Goal: Navigation & Orientation: Find specific page/section

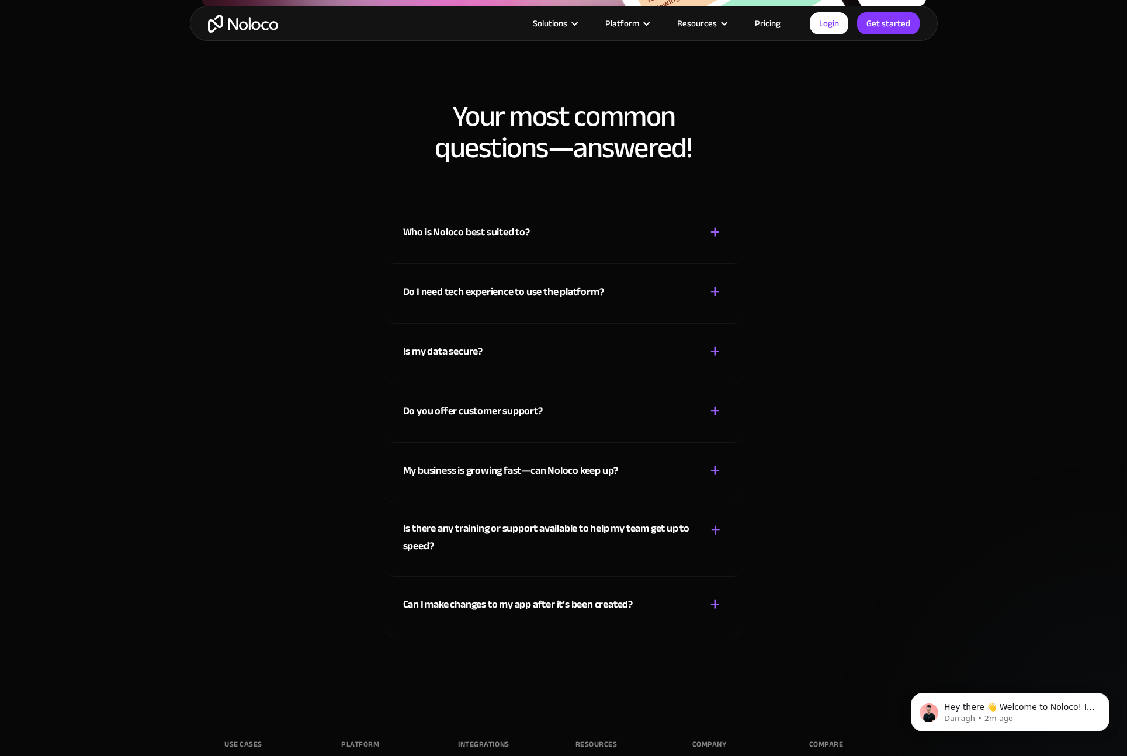
scroll to position [5571, 0]
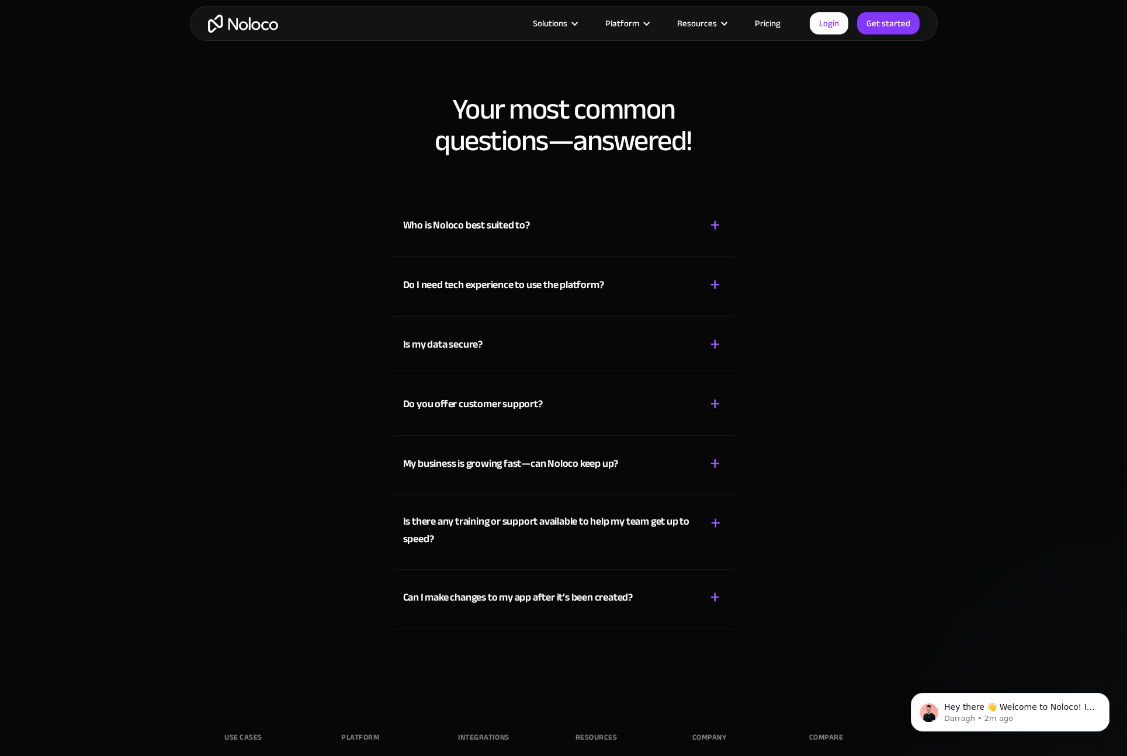
click at [715, 222] on div "+" at bounding box center [715, 225] width 11 height 20
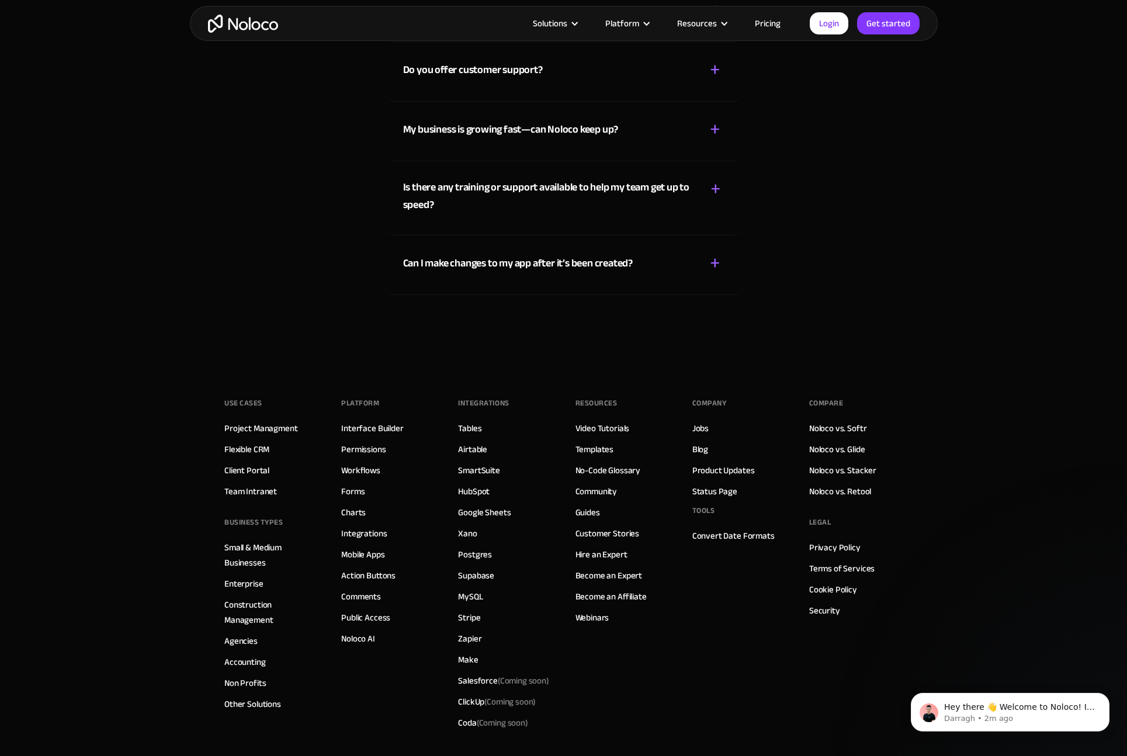
scroll to position [5935, 0]
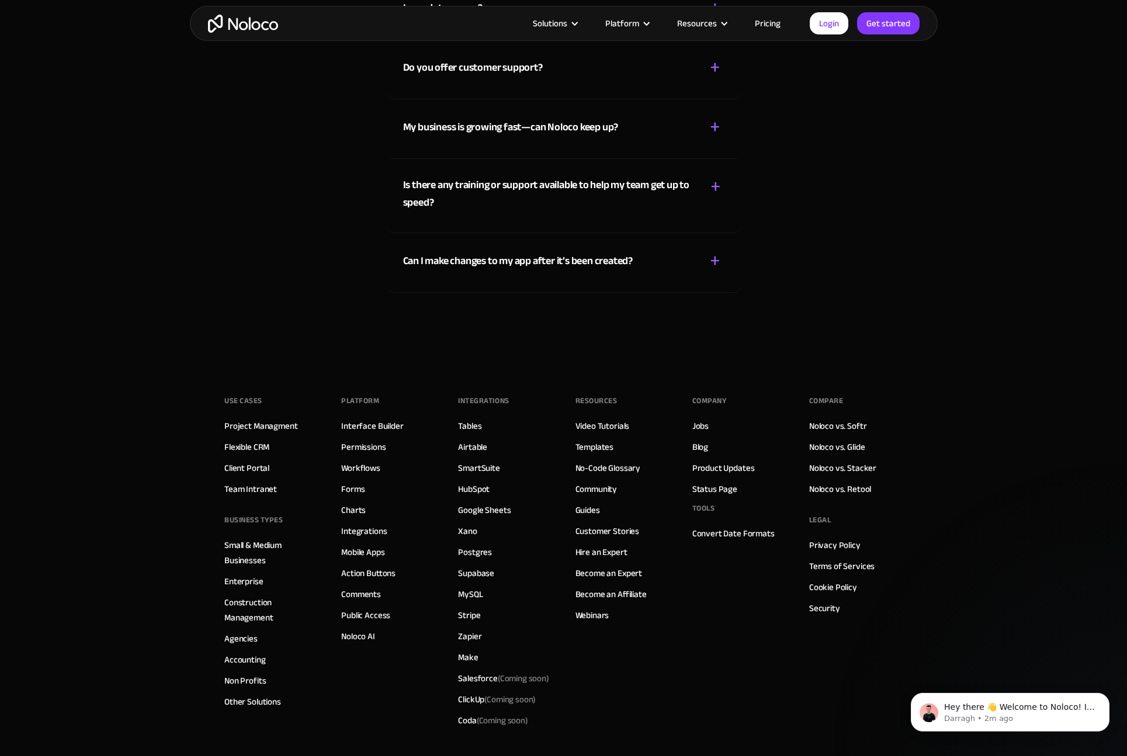
drag, startPoint x: 717, startPoint y: 258, endPoint x: 808, endPoint y: 280, distance: 93.8
click at [717, 258] on div "+" at bounding box center [715, 261] width 11 height 20
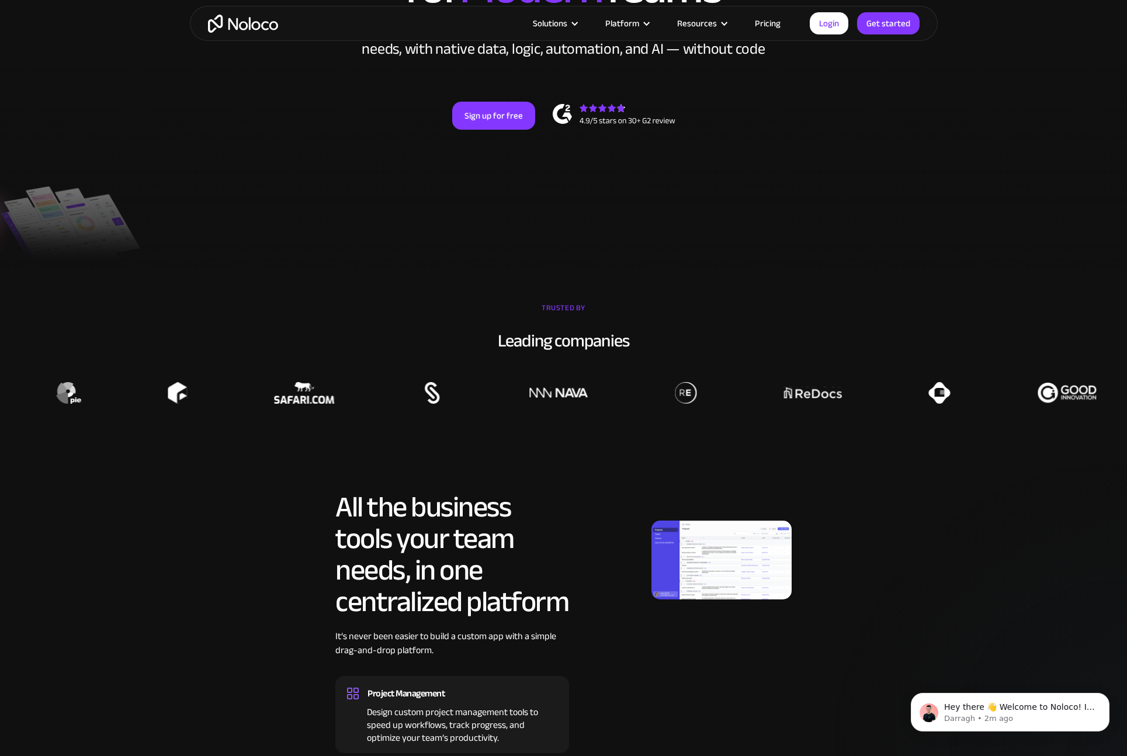
scroll to position [0, 0]
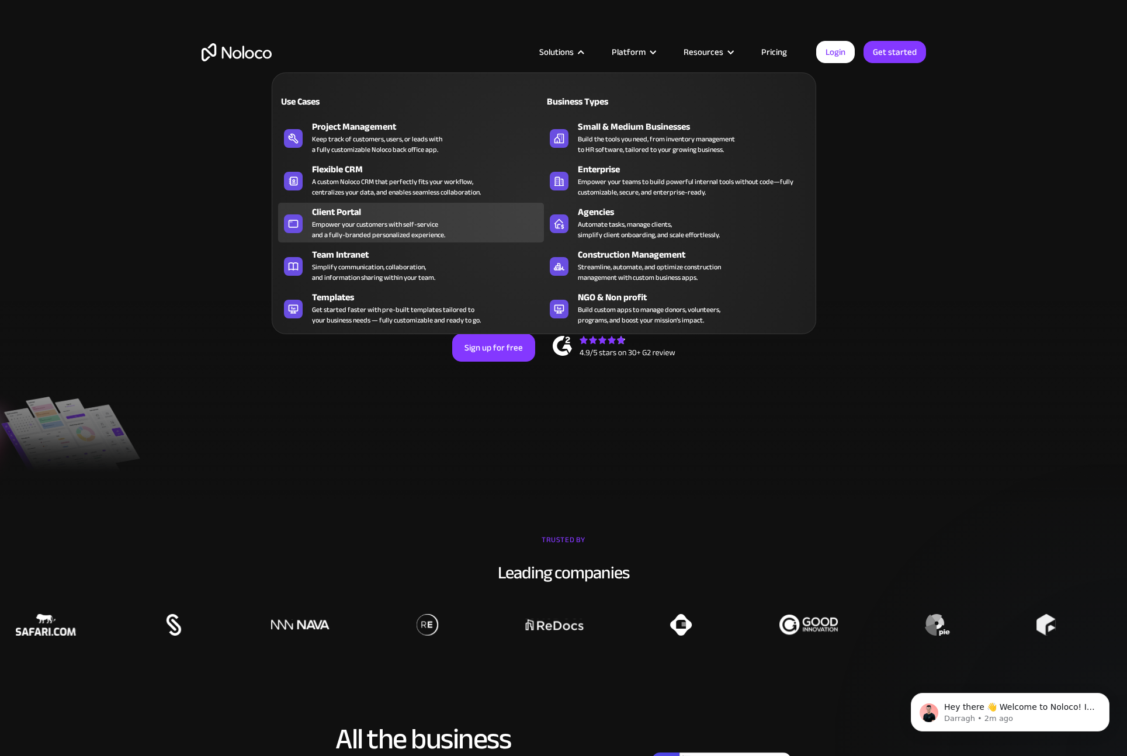
click at [361, 213] on div "Client Portal" at bounding box center [430, 212] width 237 height 14
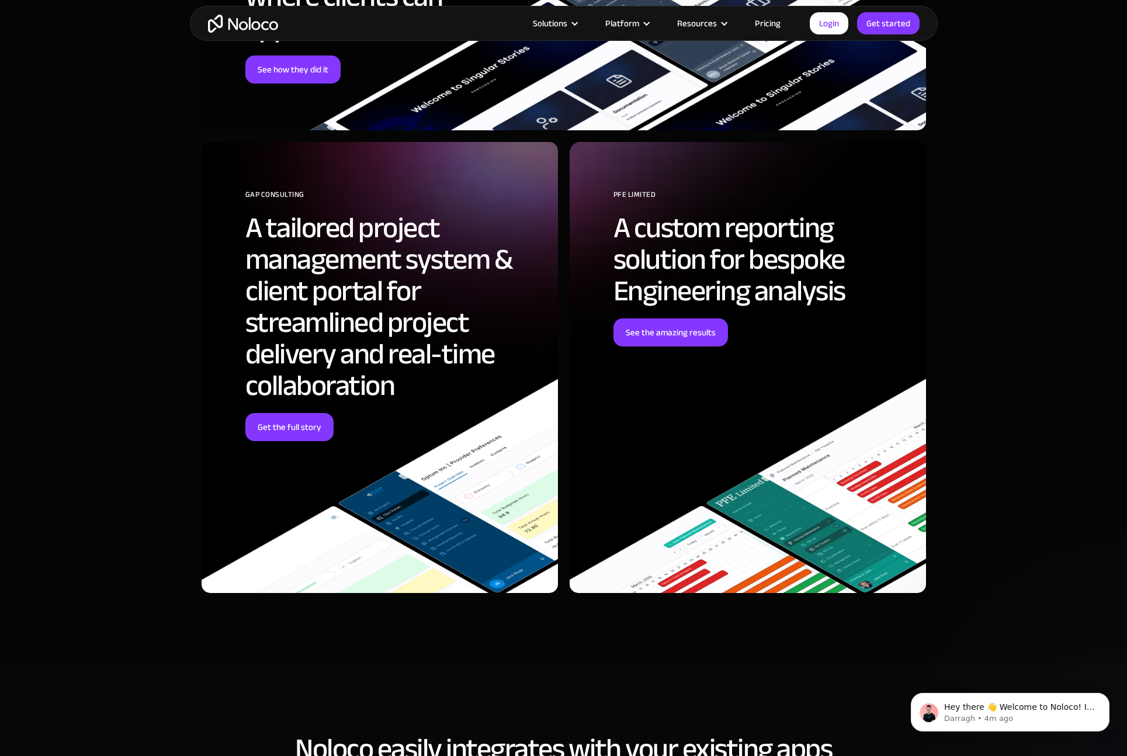
scroll to position [3847, 0]
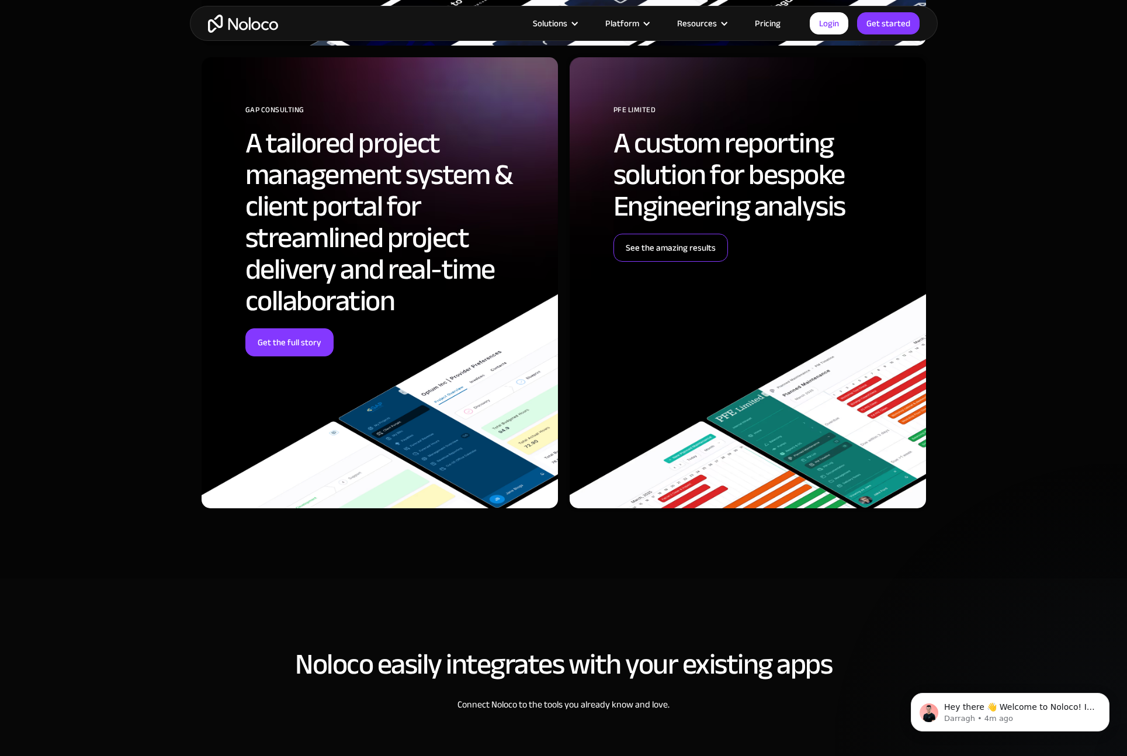
click at [657, 255] on link "See the amazing results" at bounding box center [670, 248] width 114 height 28
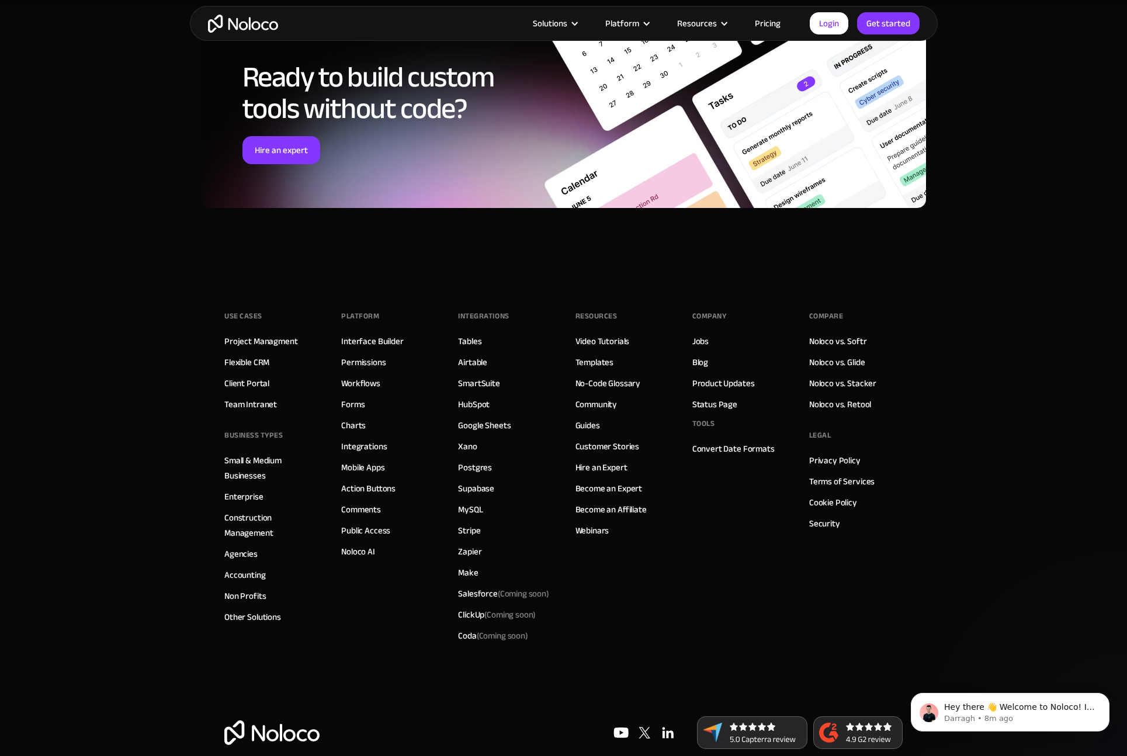
scroll to position [5035, 0]
